Goal: Information Seeking & Learning: Learn about a topic

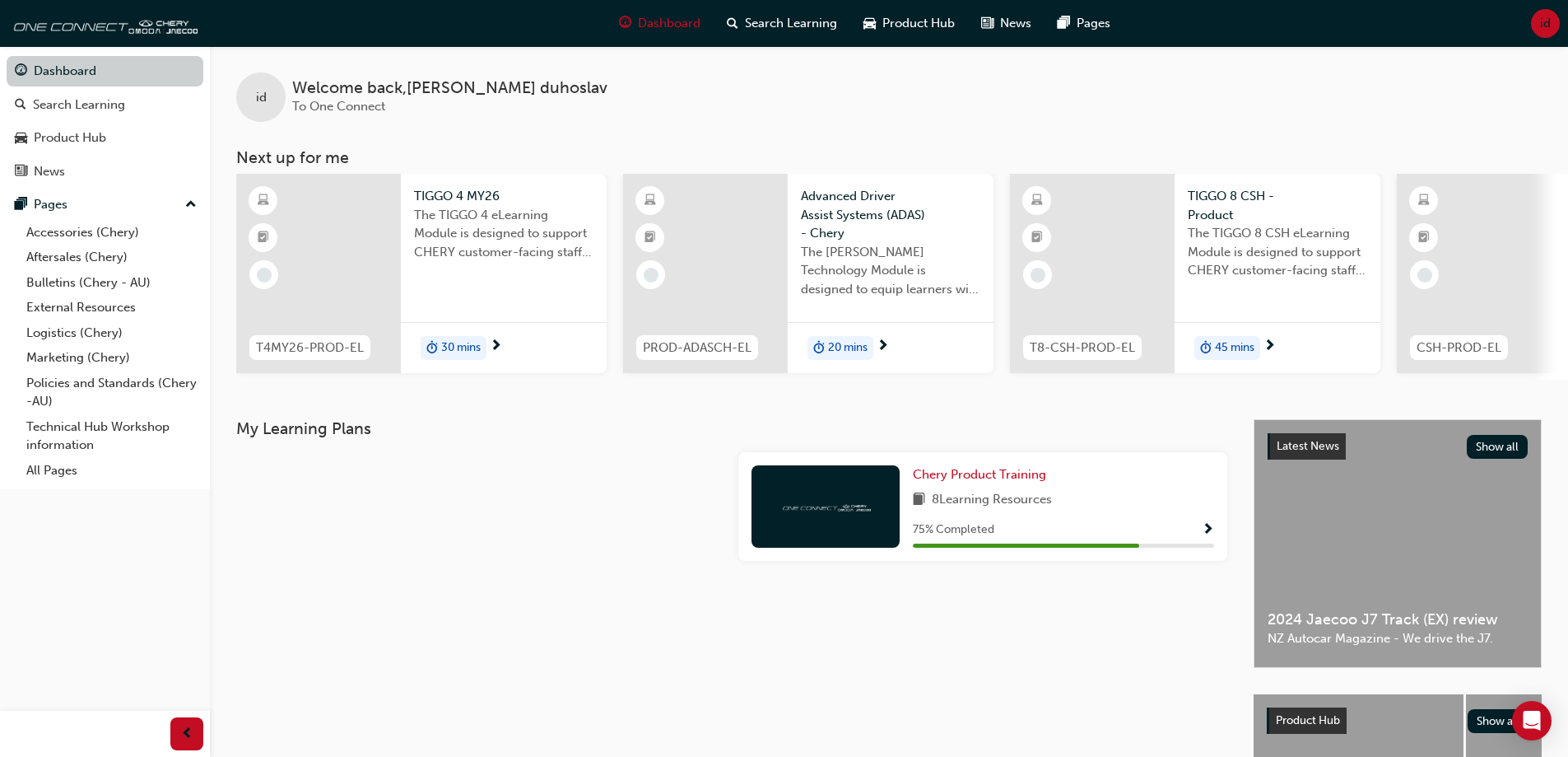
click at [150, 76] on link "Dashboard" at bounding box center [104, 71] width 197 height 31
click at [45, 436] on link "Technical Hub Workshop information" at bounding box center [111, 435] width 184 height 43
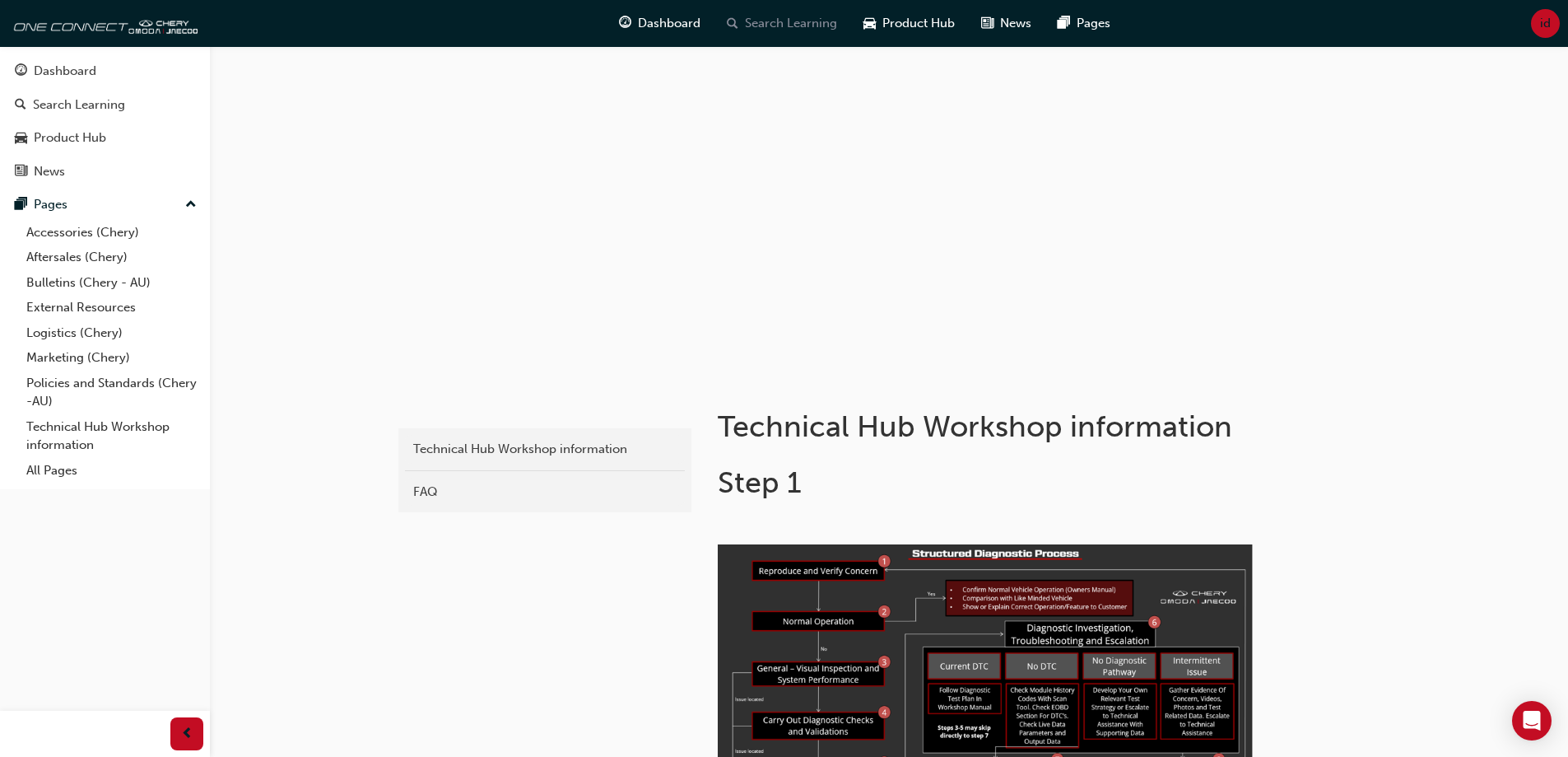
click at [764, 26] on span "Search Learning" at bounding box center [791, 23] width 92 height 18
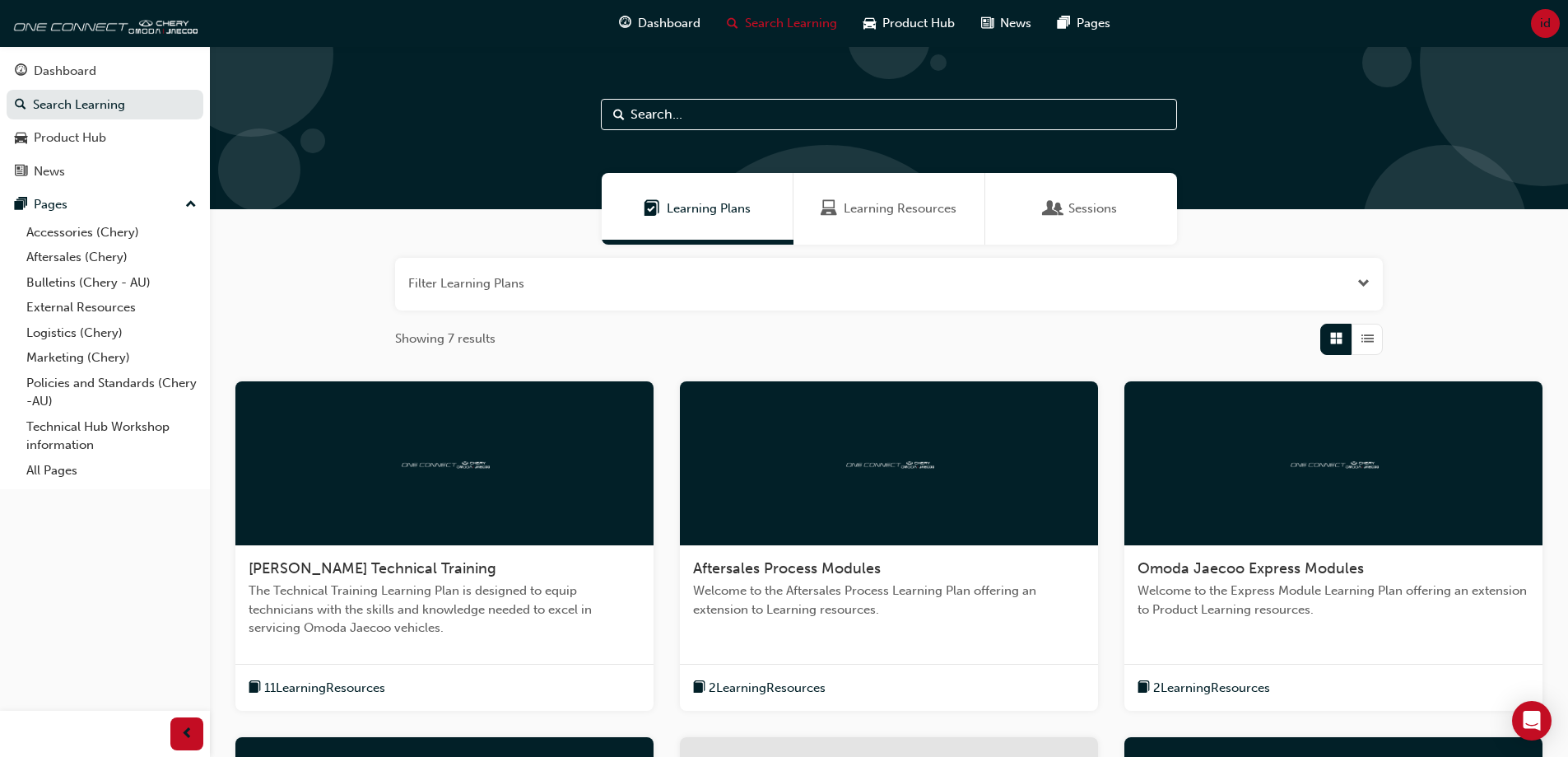
click at [713, 117] on input "text" at bounding box center [889, 115] width 577 height 31
type input "SE+"
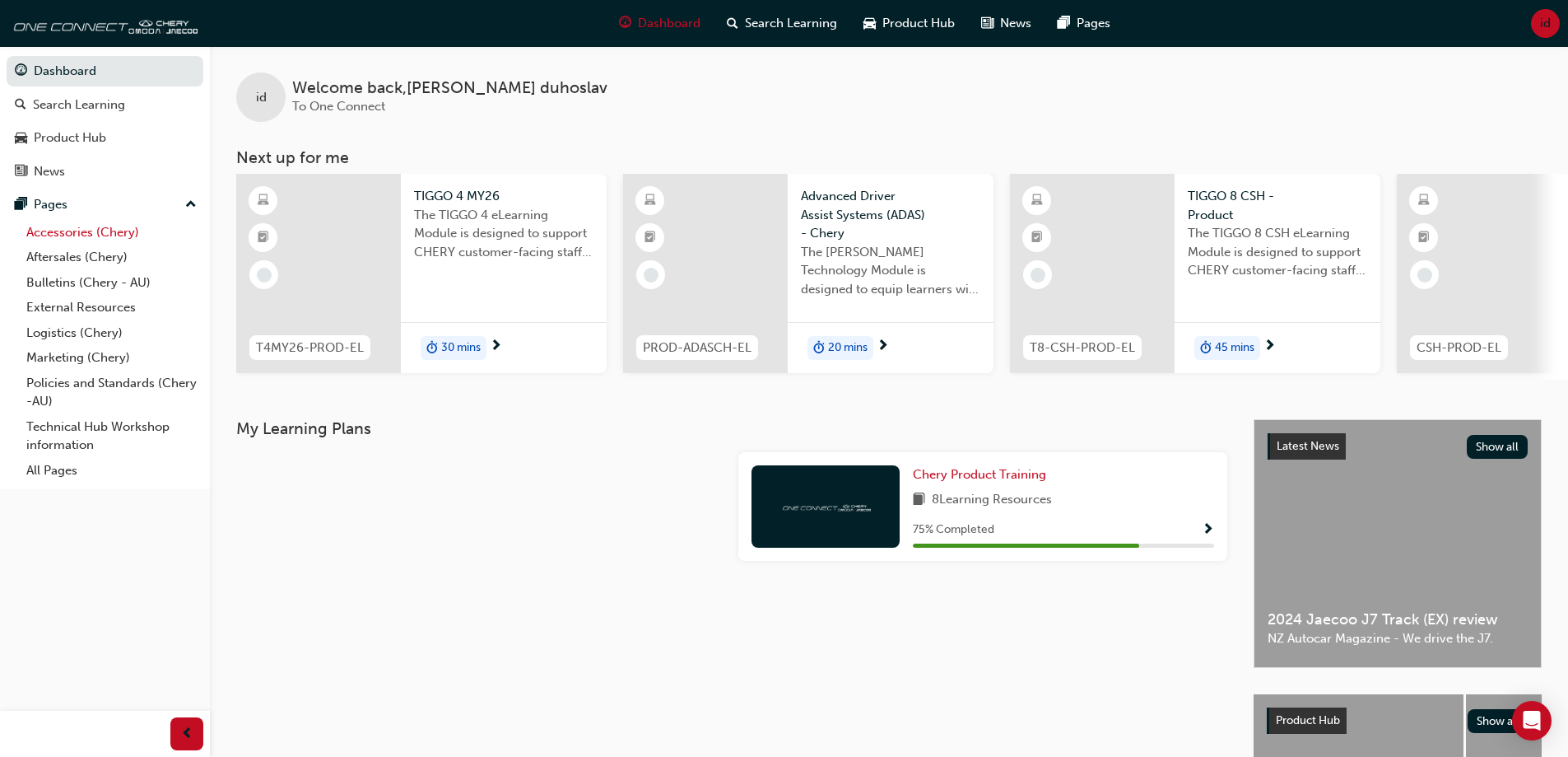
click at [57, 225] on link "Accessories (Chery)" at bounding box center [111, 233] width 184 height 26
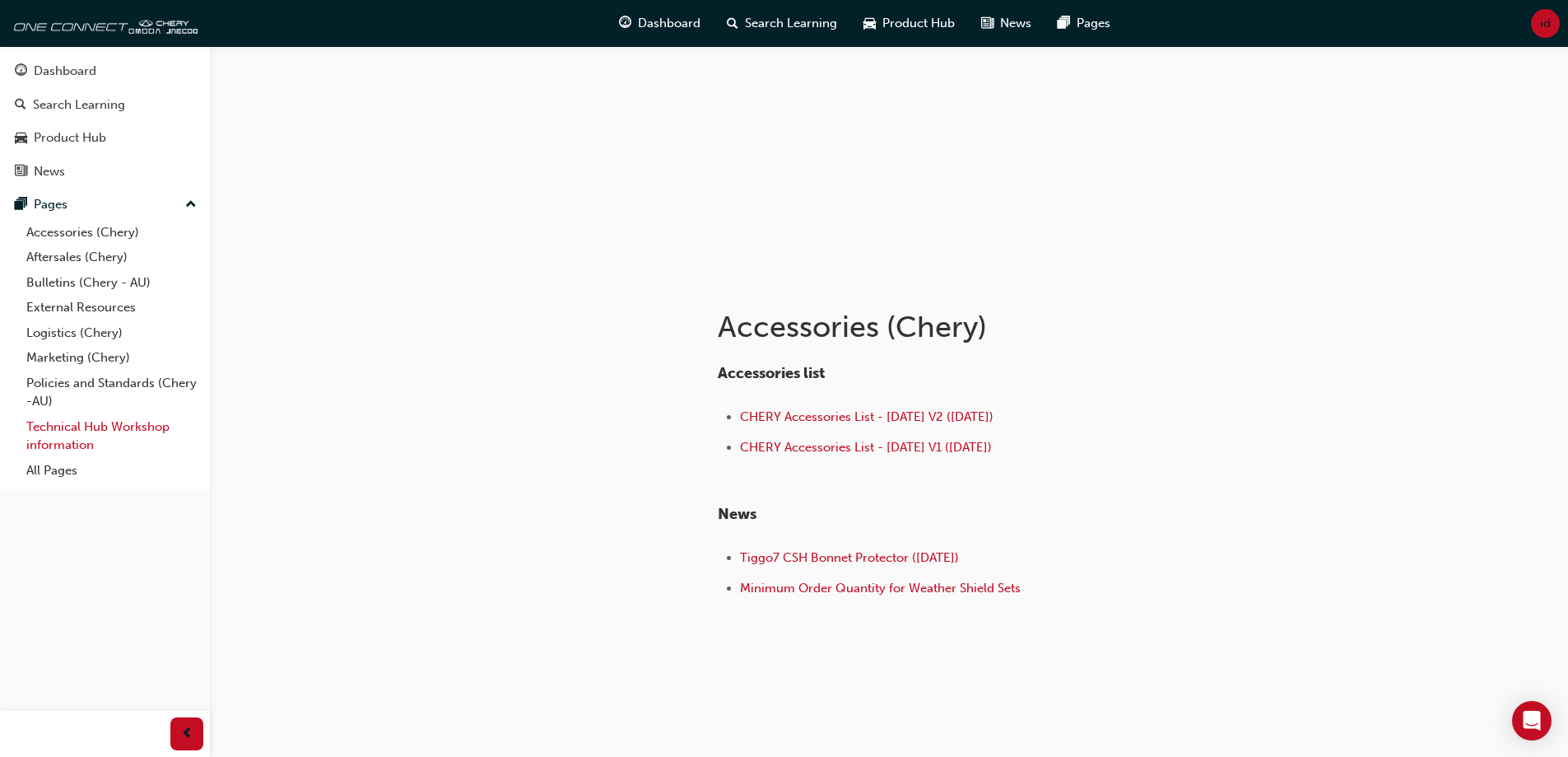
scroll to position [104, 0]
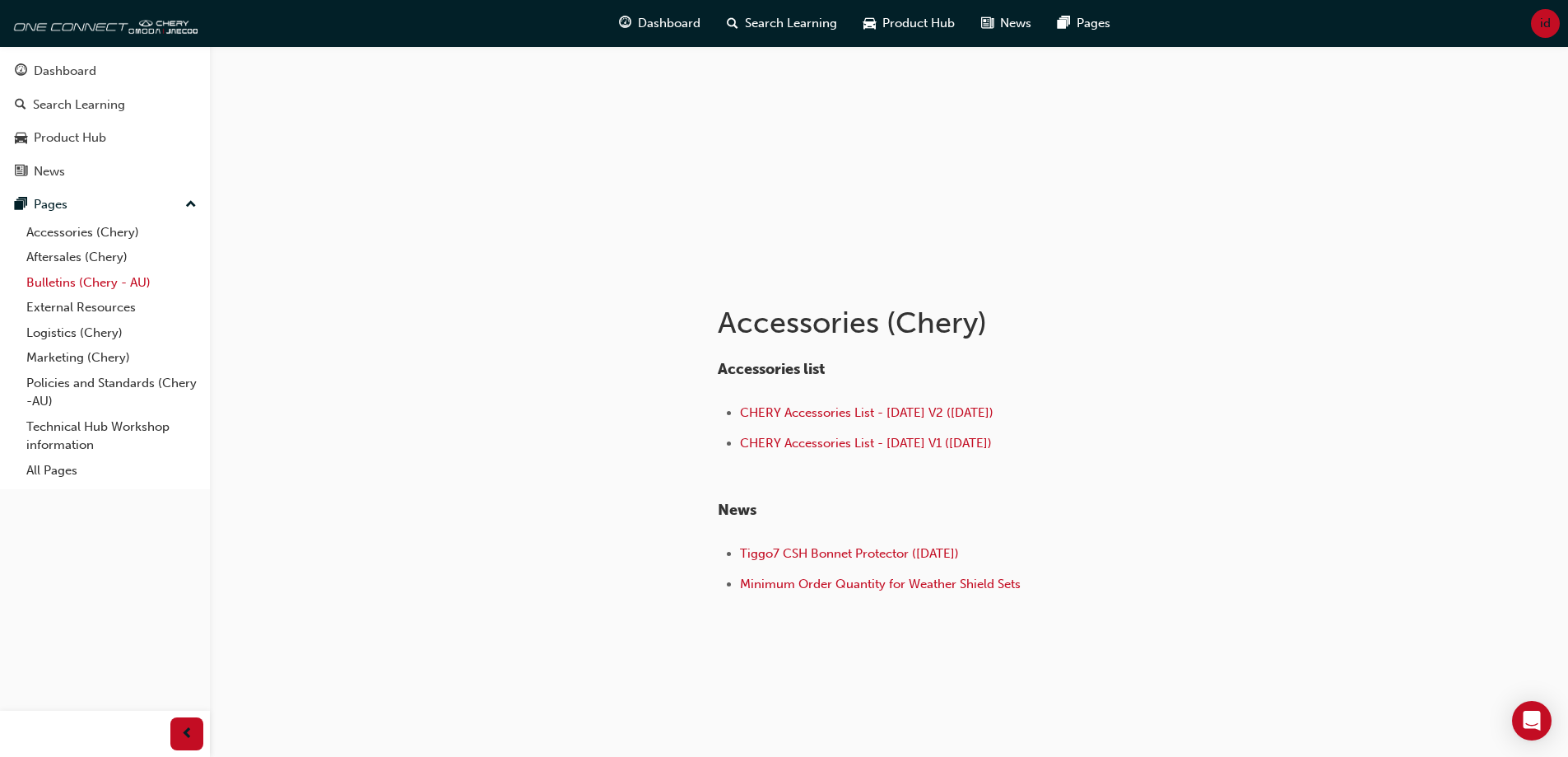
click at [63, 281] on link "Bulletins (Chery - AU)" at bounding box center [111, 283] width 184 height 26
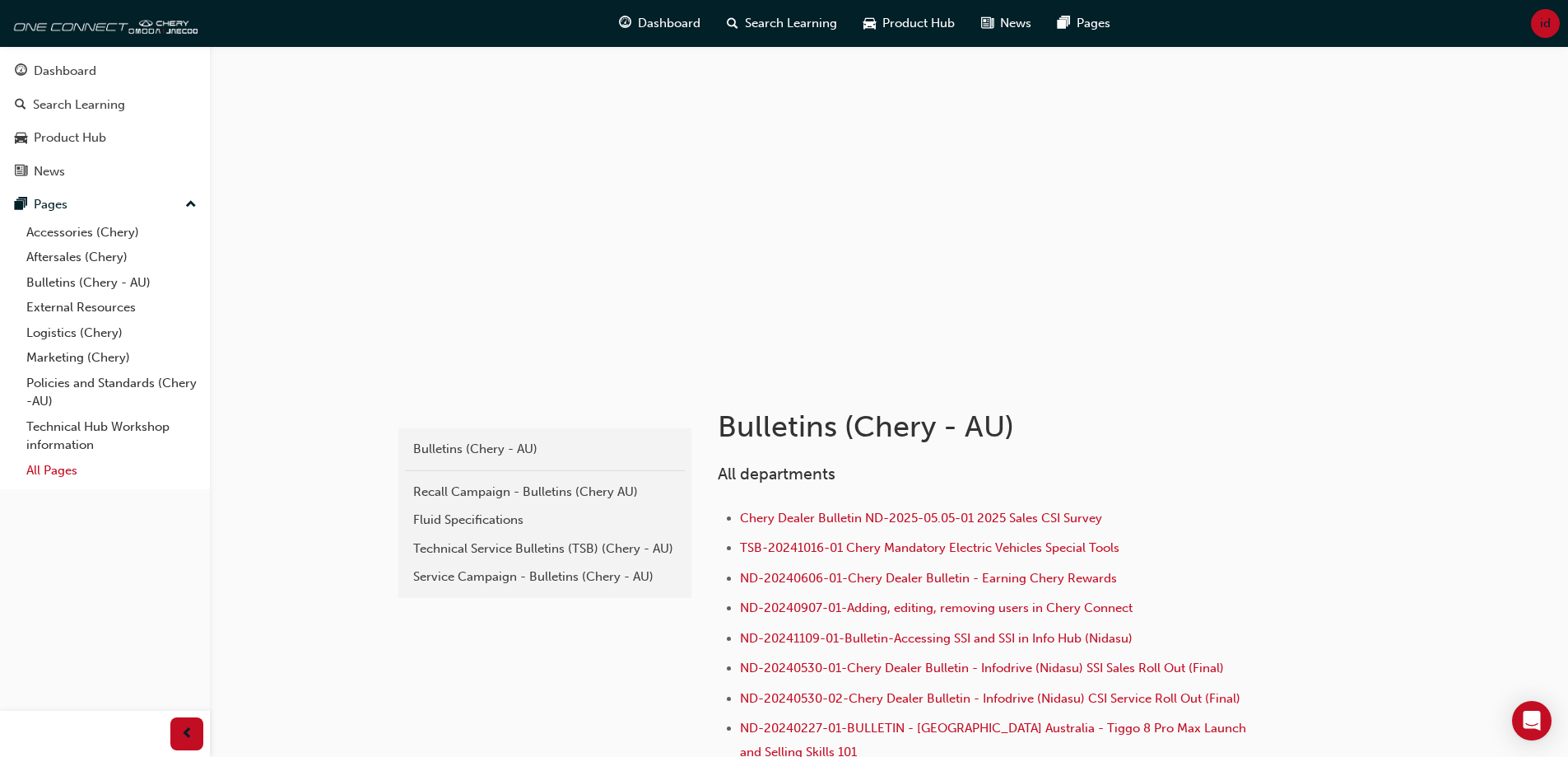
click at [55, 470] on link "All Pages" at bounding box center [111, 470] width 184 height 26
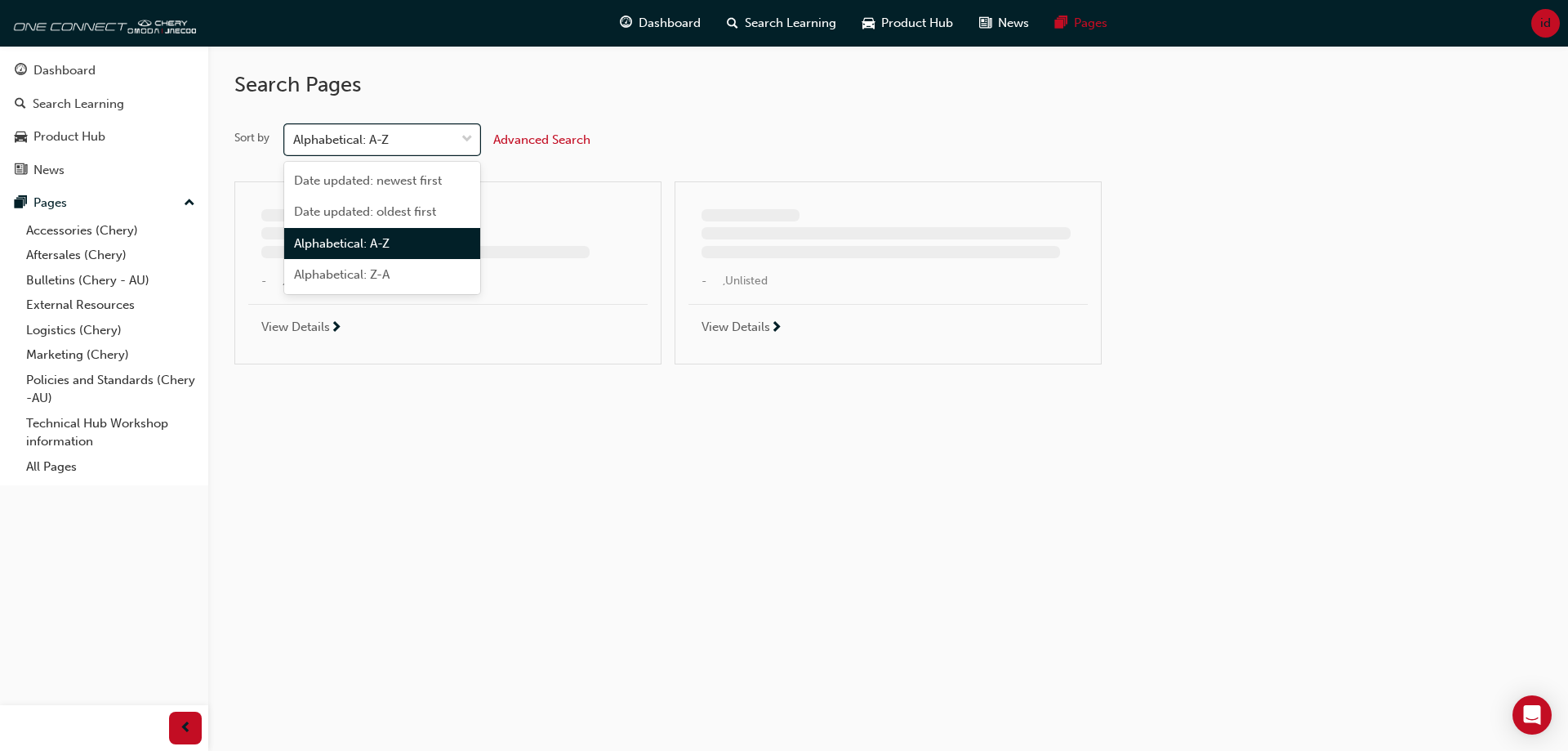
click at [427, 145] on div "Alphabetical: A-Z" at bounding box center [369, 139] width 170 height 28
click at [295, 145] on input "Sort by option Alphabetical: A-Z focused, 3 of 4. 4 results available. Use Up a…" at bounding box center [294, 138] width 2 height 14
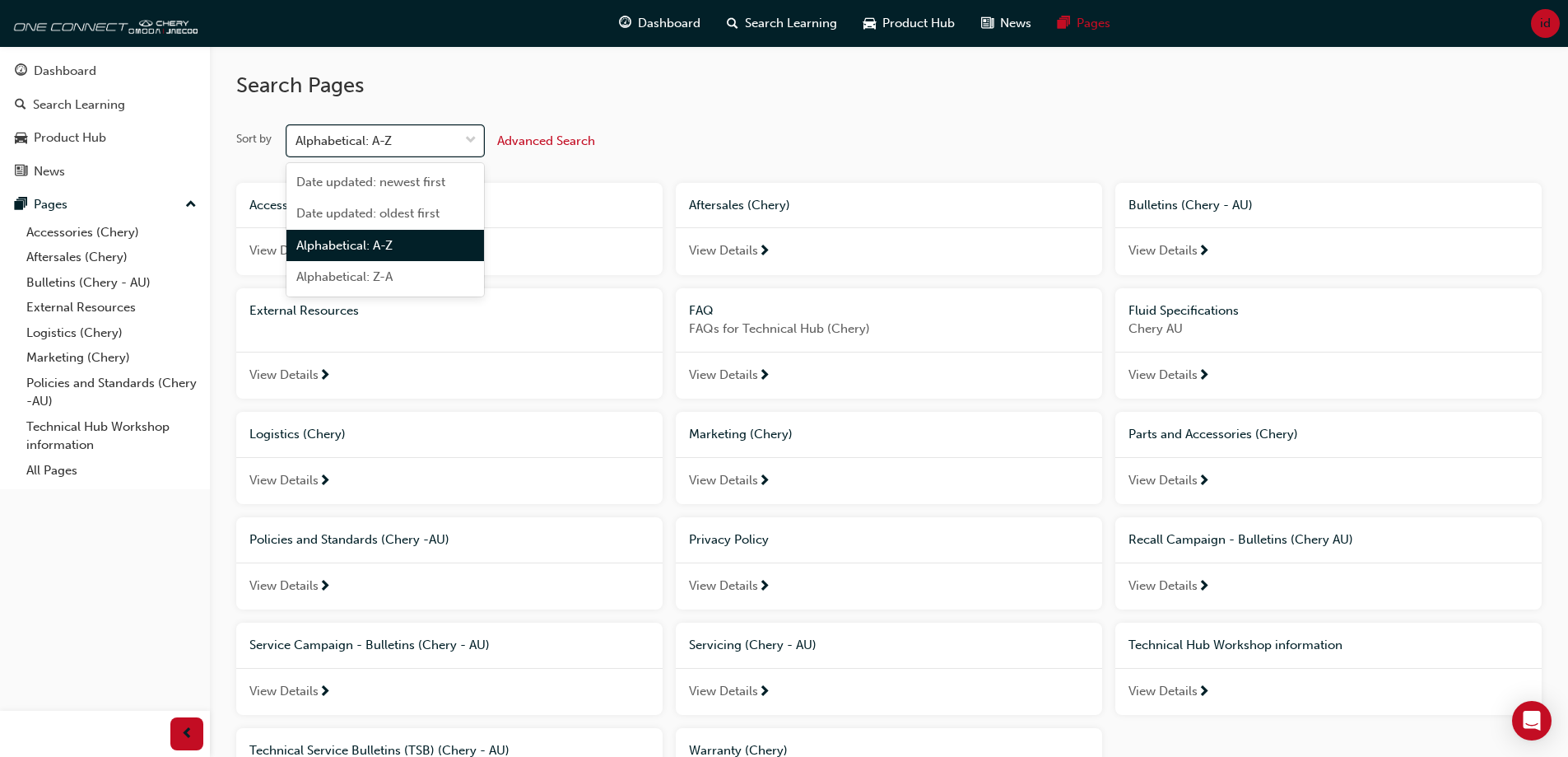
click at [432, 141] on div "Alphabetical: A-Z" at bounding box center [372, 140] width 171 height 29
click at [298, 141] on input "Sort by option Alphabetical: A-Z focused, 3 of 4. 4 results available. Use Up a…" at bounding box center [297, 140] width 2 height 14
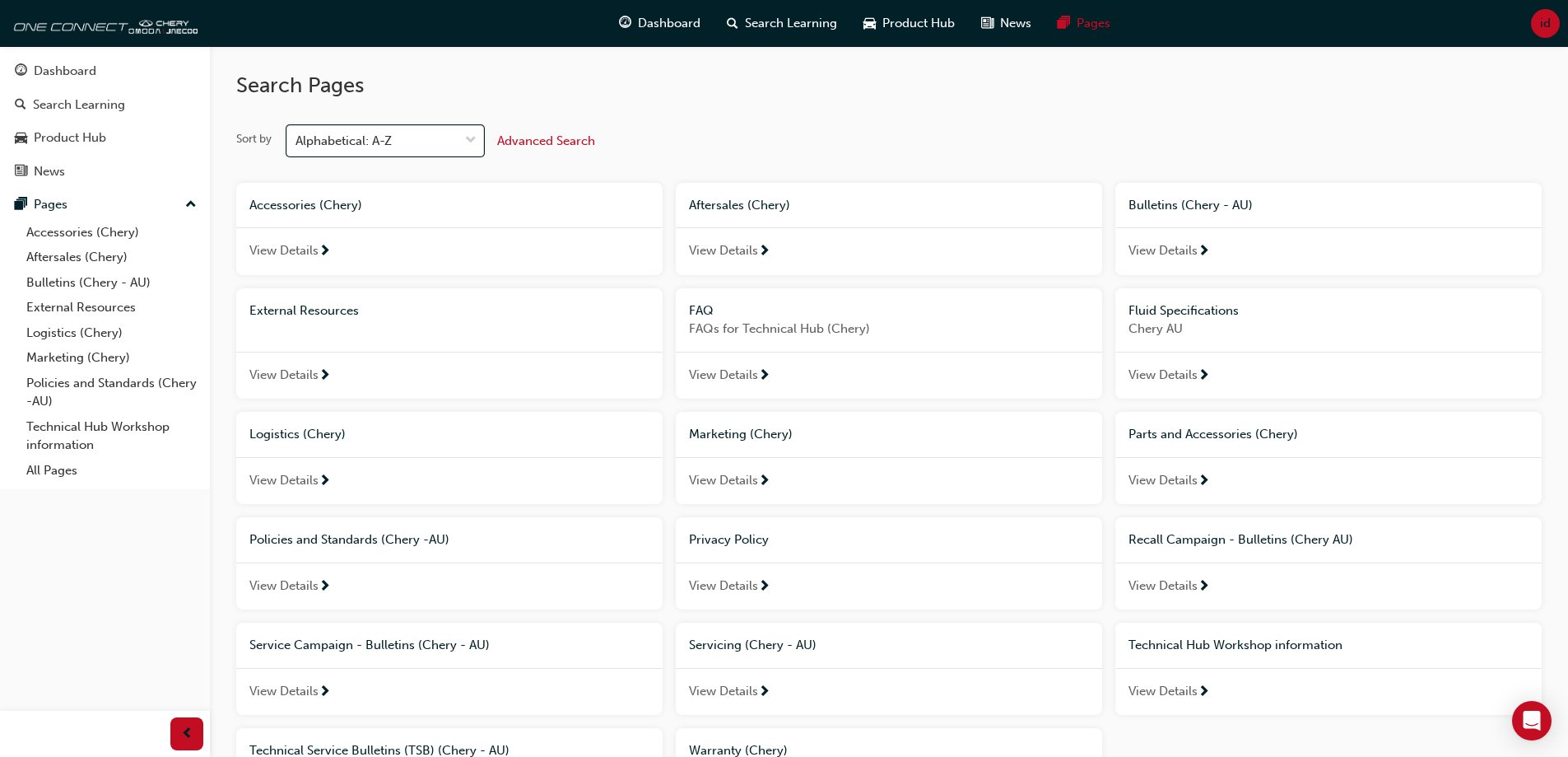
click at [1167, 482] on span "View Details" at bounding box center [1163, 481] width 69 height 18
